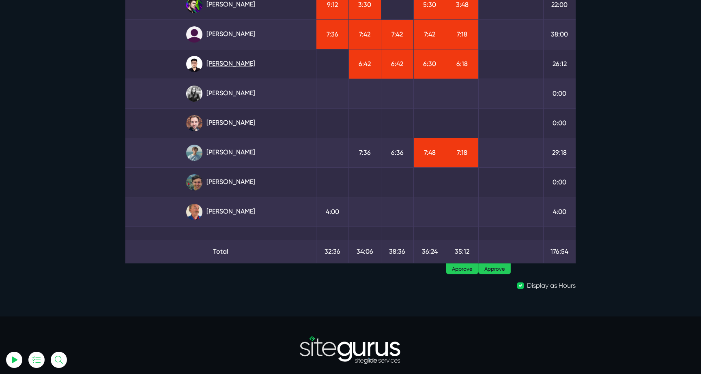
scroll to position [159, 0]
